Goal: Contribute content: Contribute content

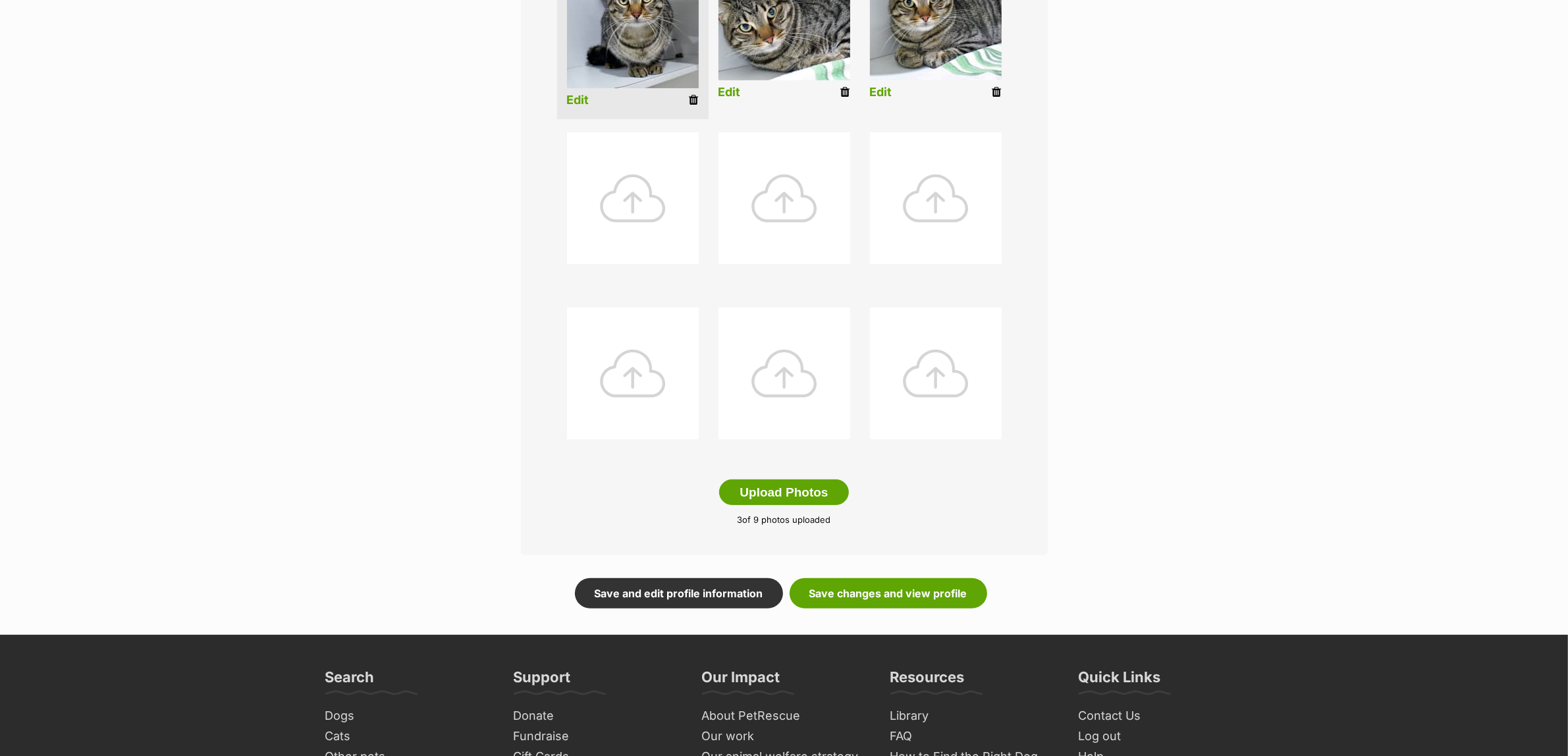
scroll to position [494, 0]
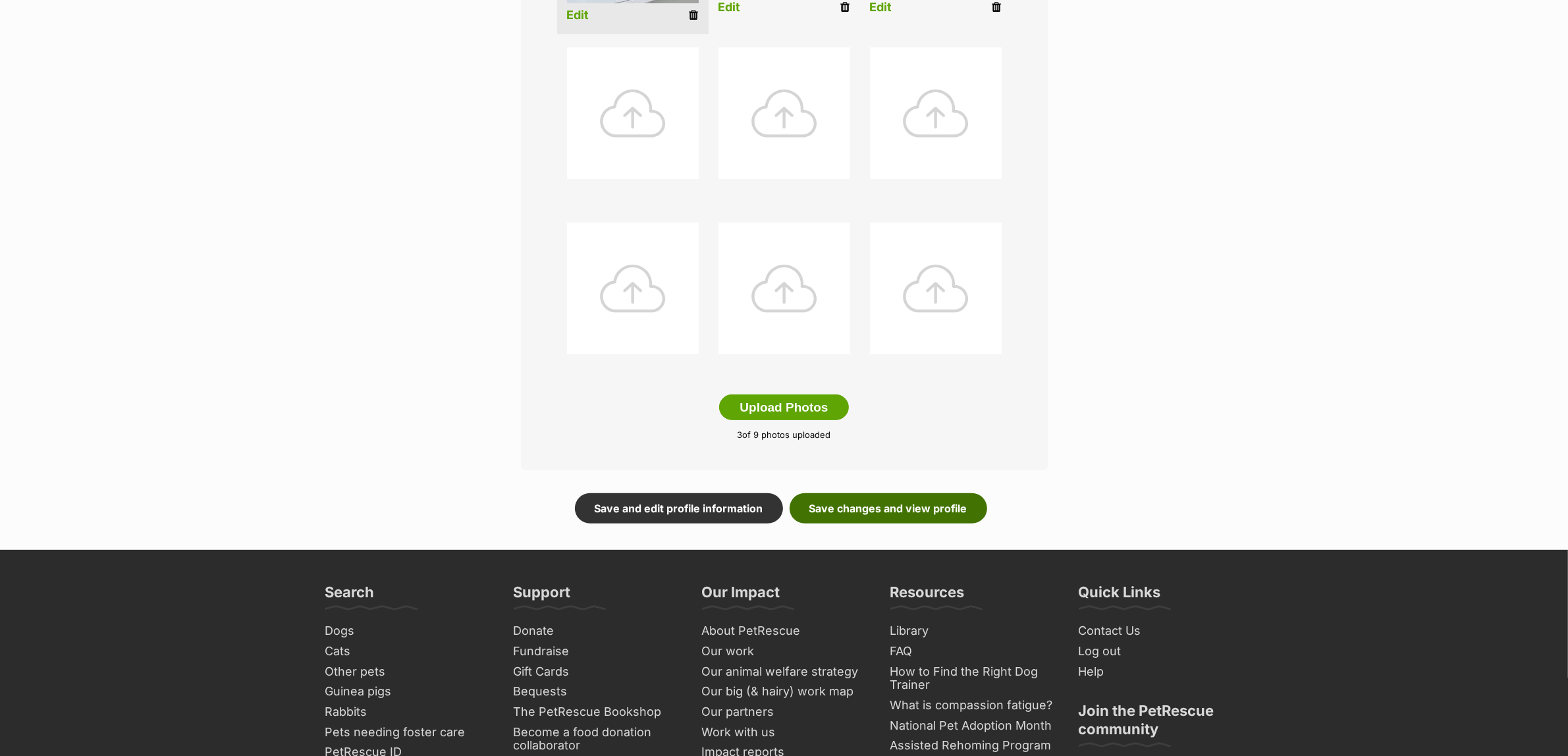
click at [915, 504] on link "Save changes and view profile" at bounding box center [889, 508] width 198 height 31
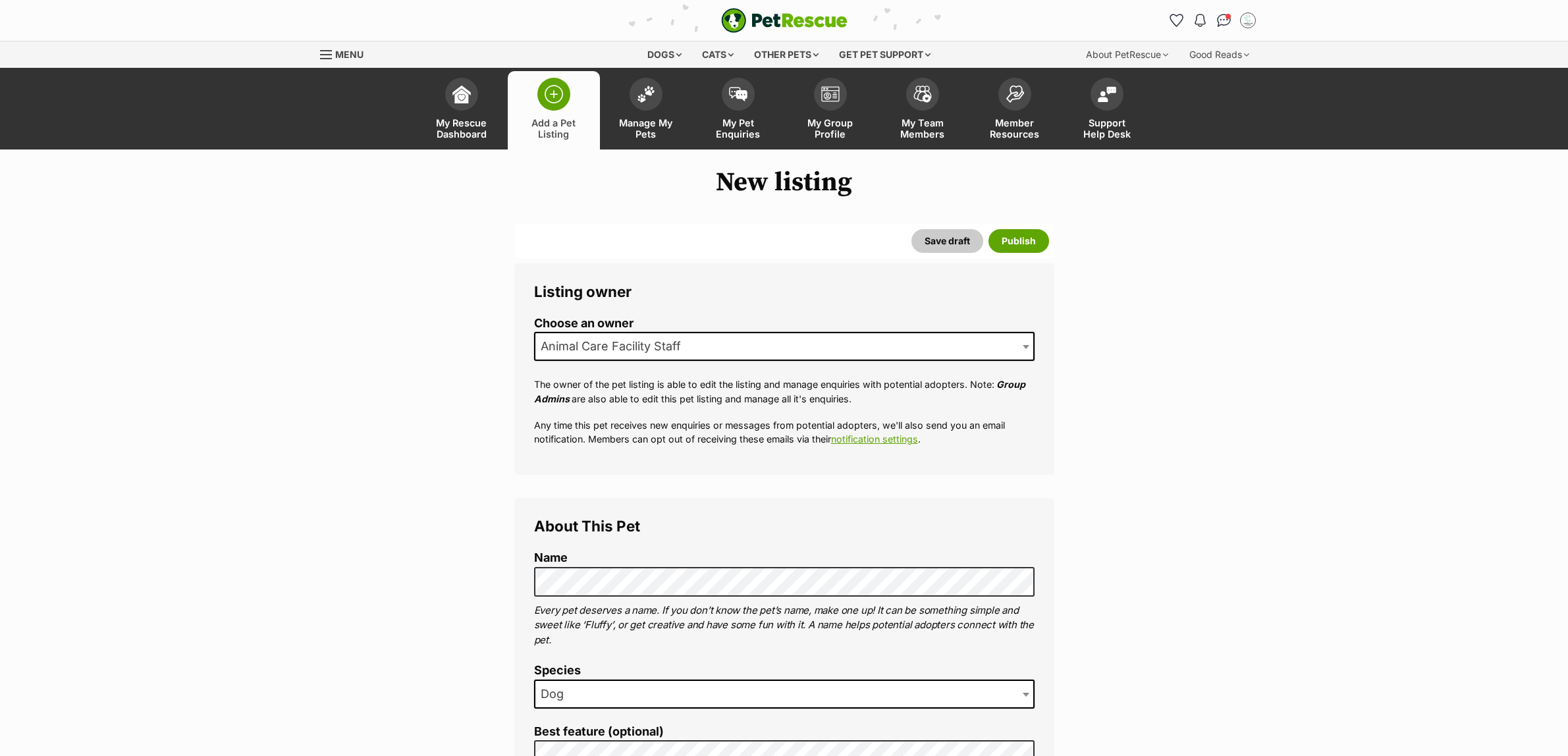
select select
